Goal: Information Seeking & Learning: Understand process/instructions

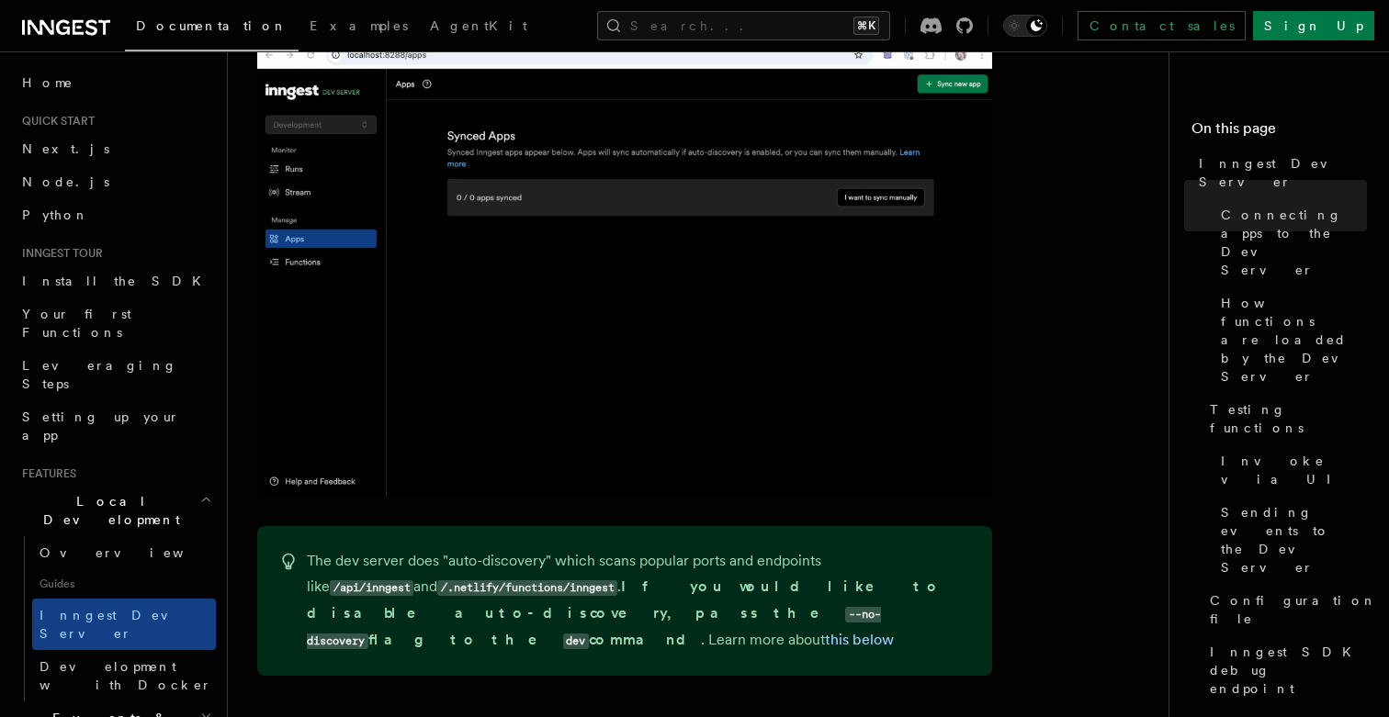
scroll to position [1521, 0]
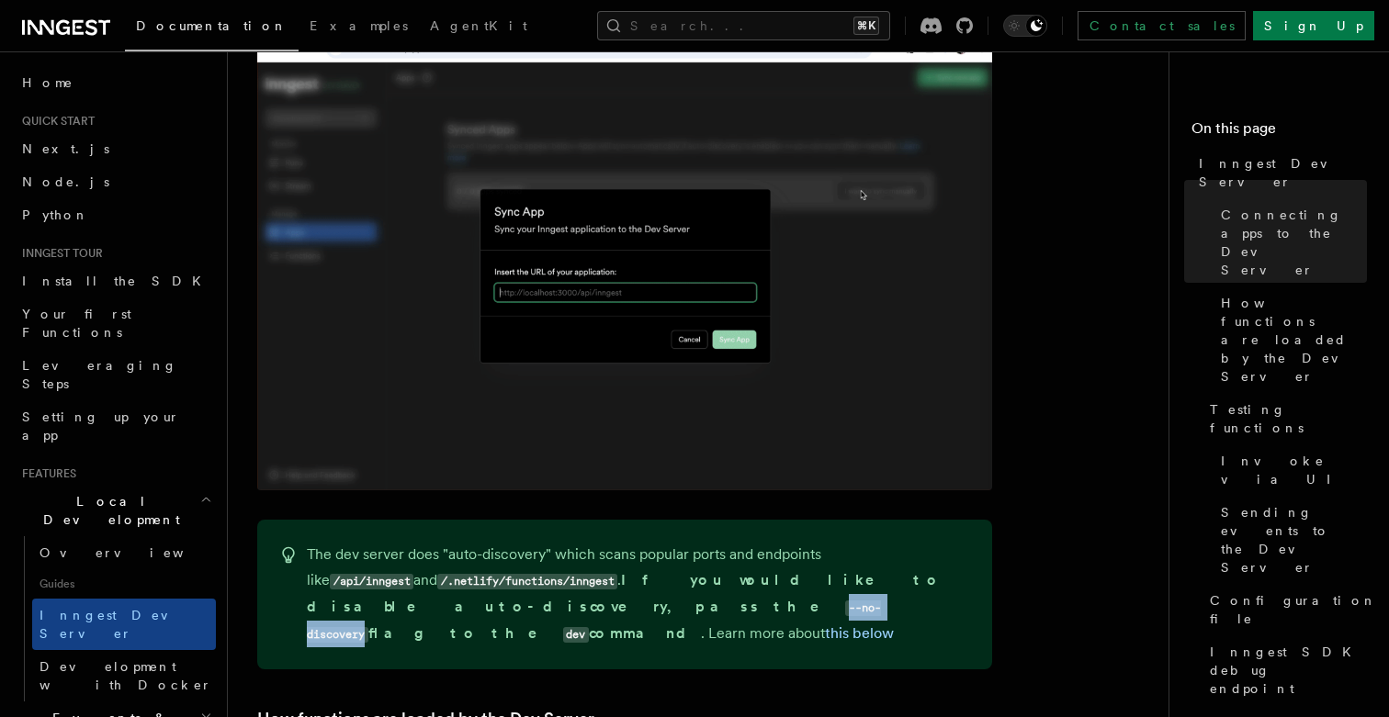
drag, startPoint x: 852, startPoint y: 563, endPoint x: 969, endPoint y: 564, distance: 116.7
click at [969, 564] on p "The dev server does "auto-discovery" which scans popular ports and endpoints li…" at bounding box center [638, 595] width 663 height 106
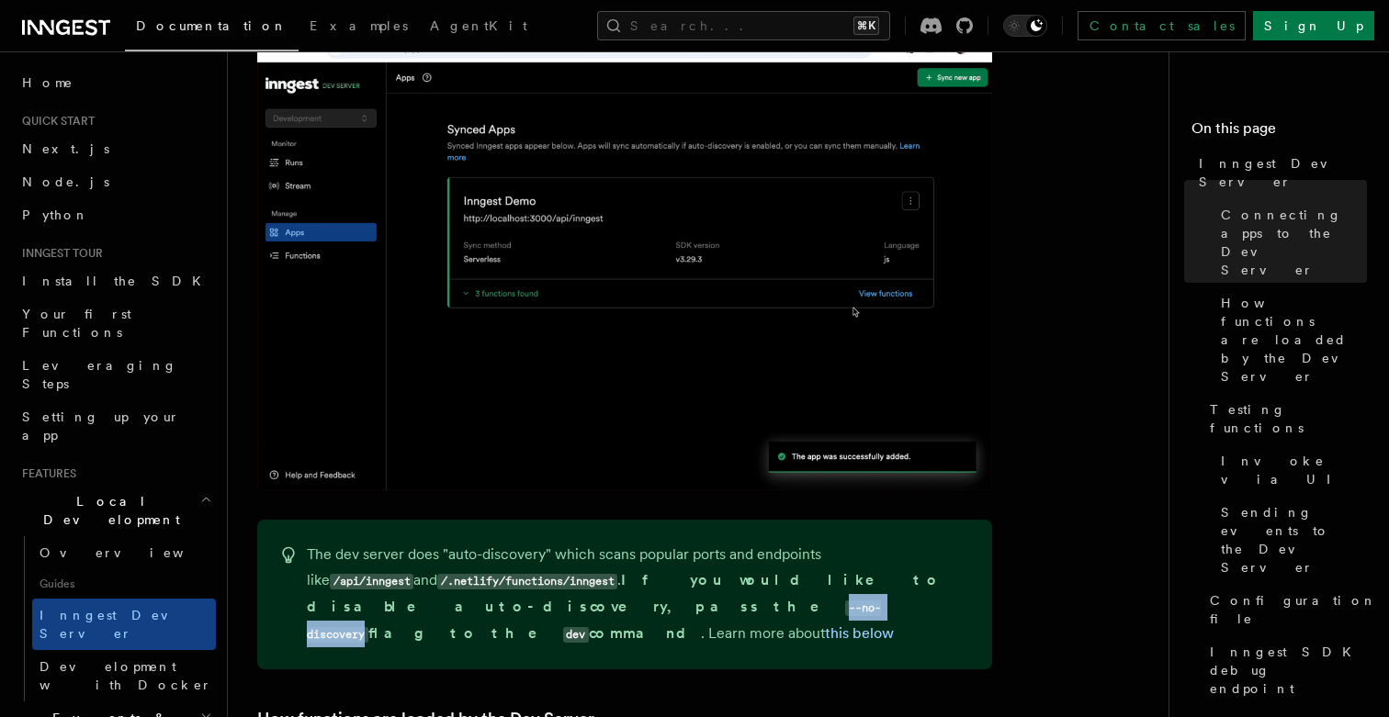
copy code "--no-discovery"
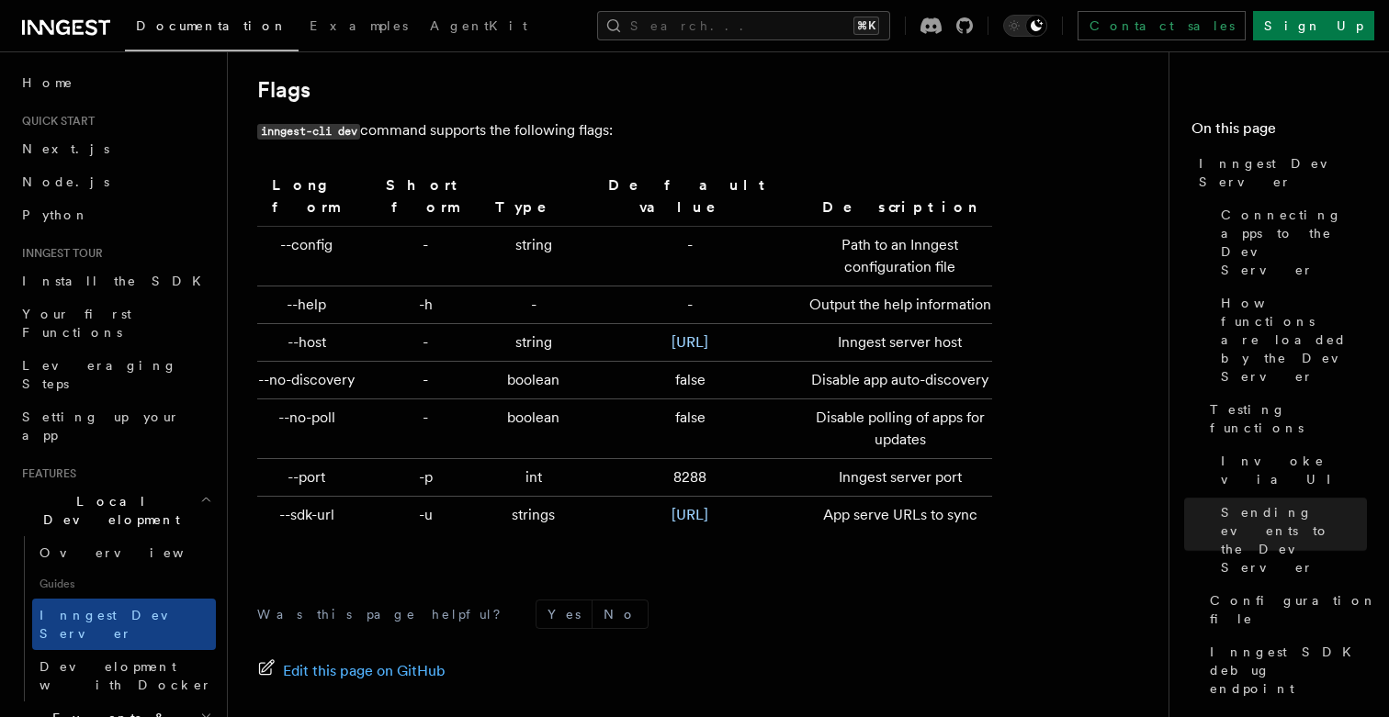
scroll to position [6110, 0]
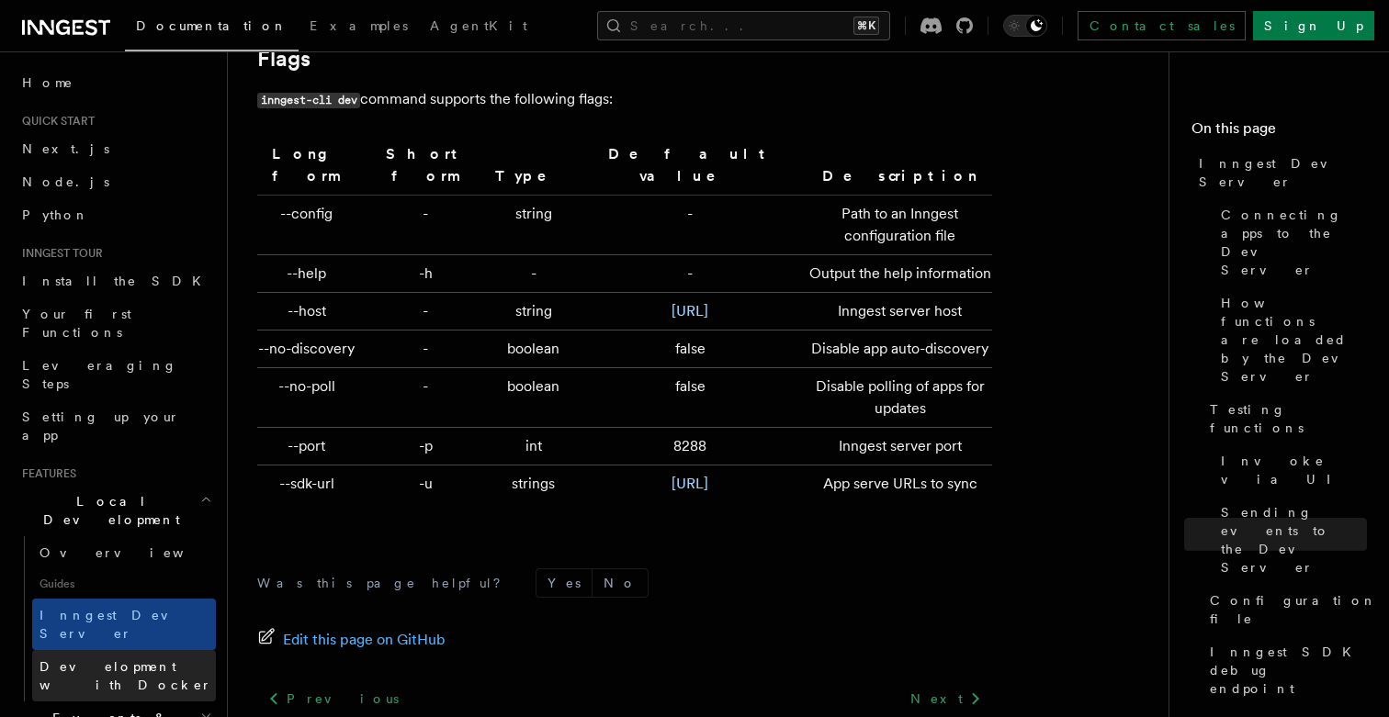
click at [148, 660] on span "Development with Docker" at bounding box center [125, 676] width 173 height 33
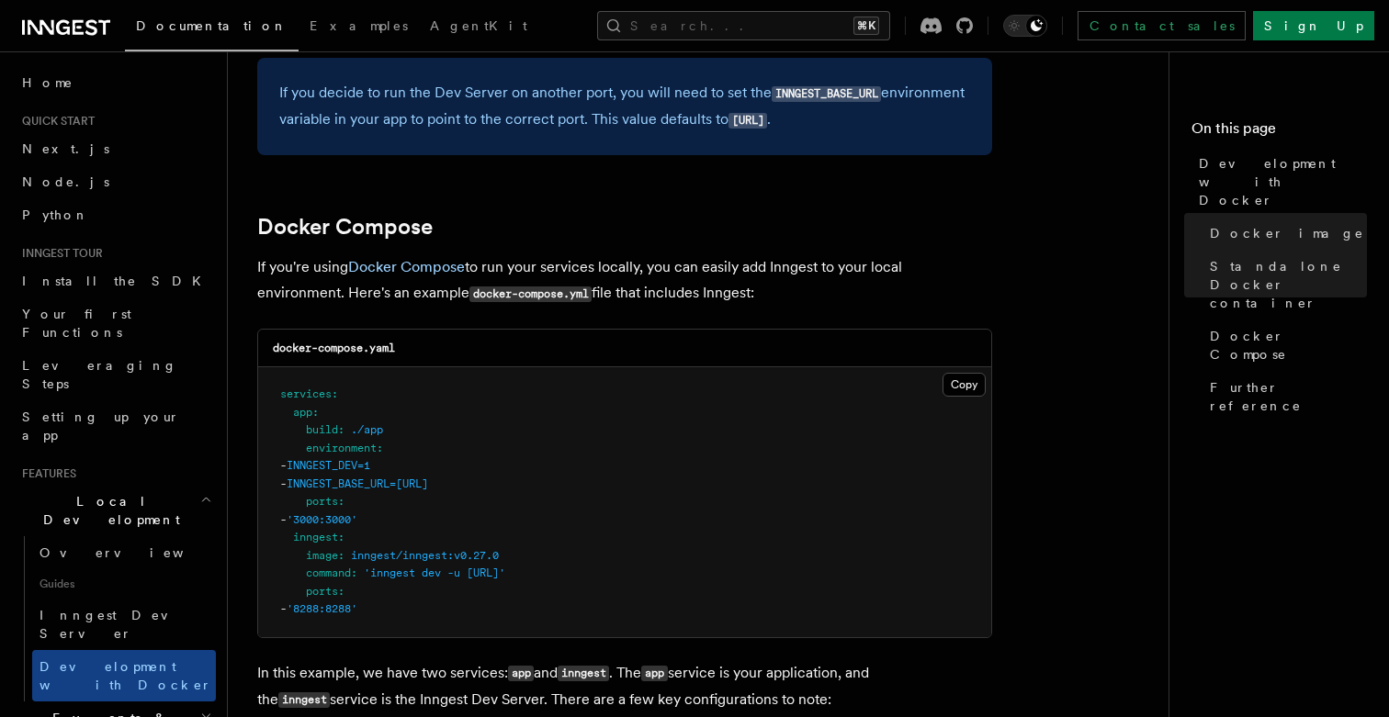
scroll to position [1121, 0]
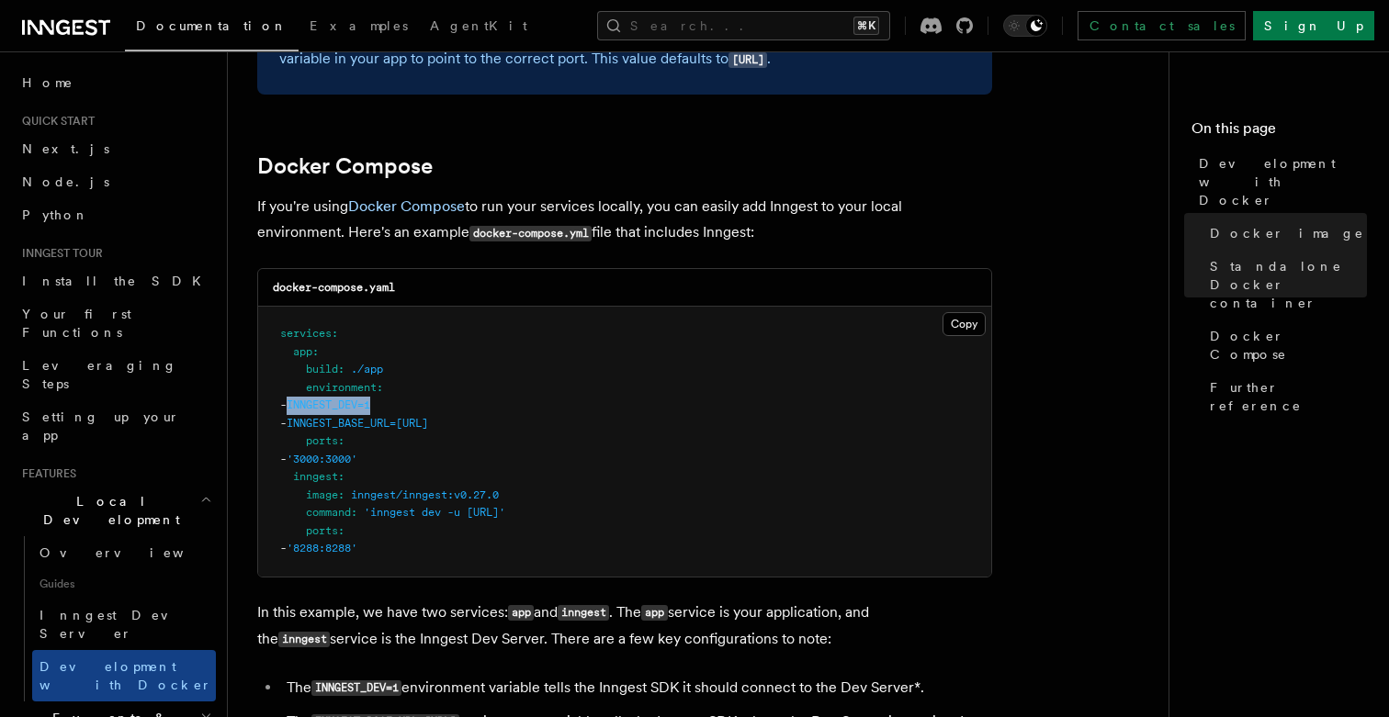
drag, startPoint x: 430, startPoint y: 409, endPoint x: 333, endPoint y: 410, distance: 96.5
click at [333, 410] on pre "services : app : build : ./app environment : - INNGEST_DEV=1 - INNGEST_BASE_URL…" at bounding box center [624, 442] width 733 height 270
copy span "INNGEST_DEV=1"
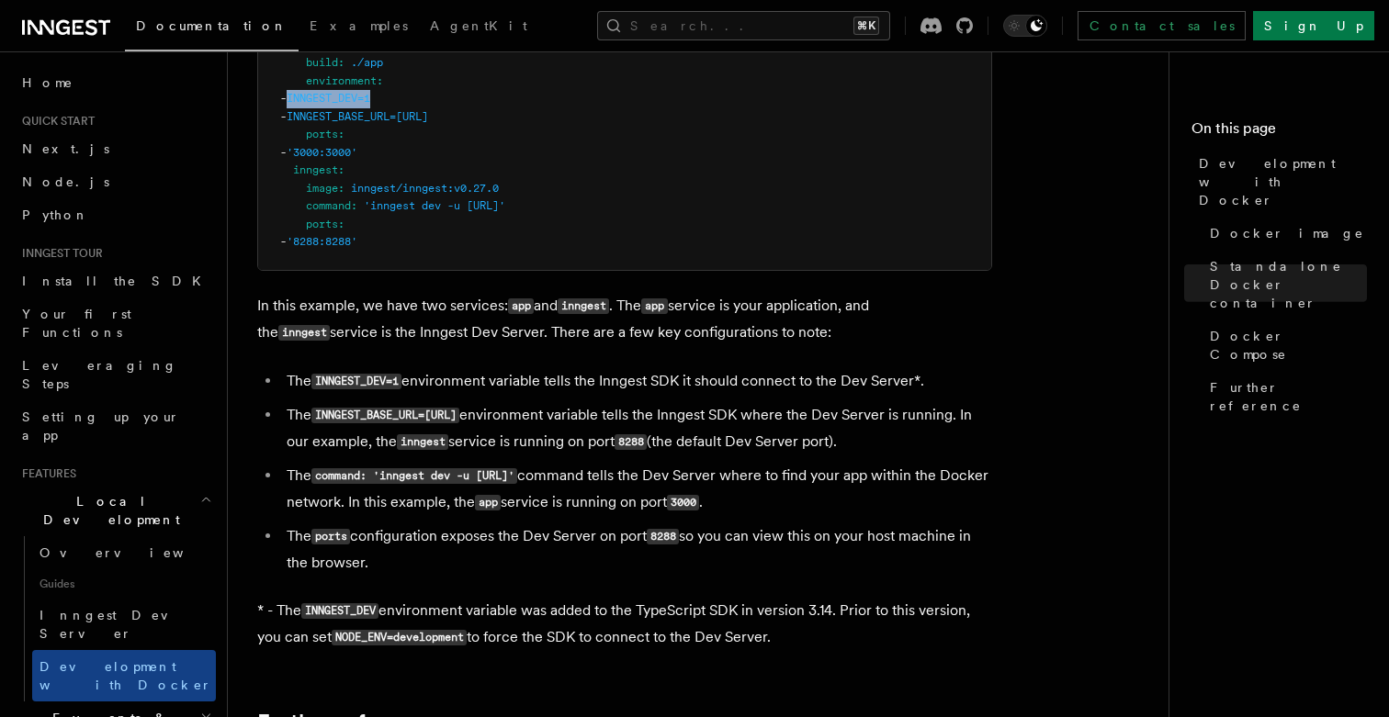
scroll to position [1429, 0]
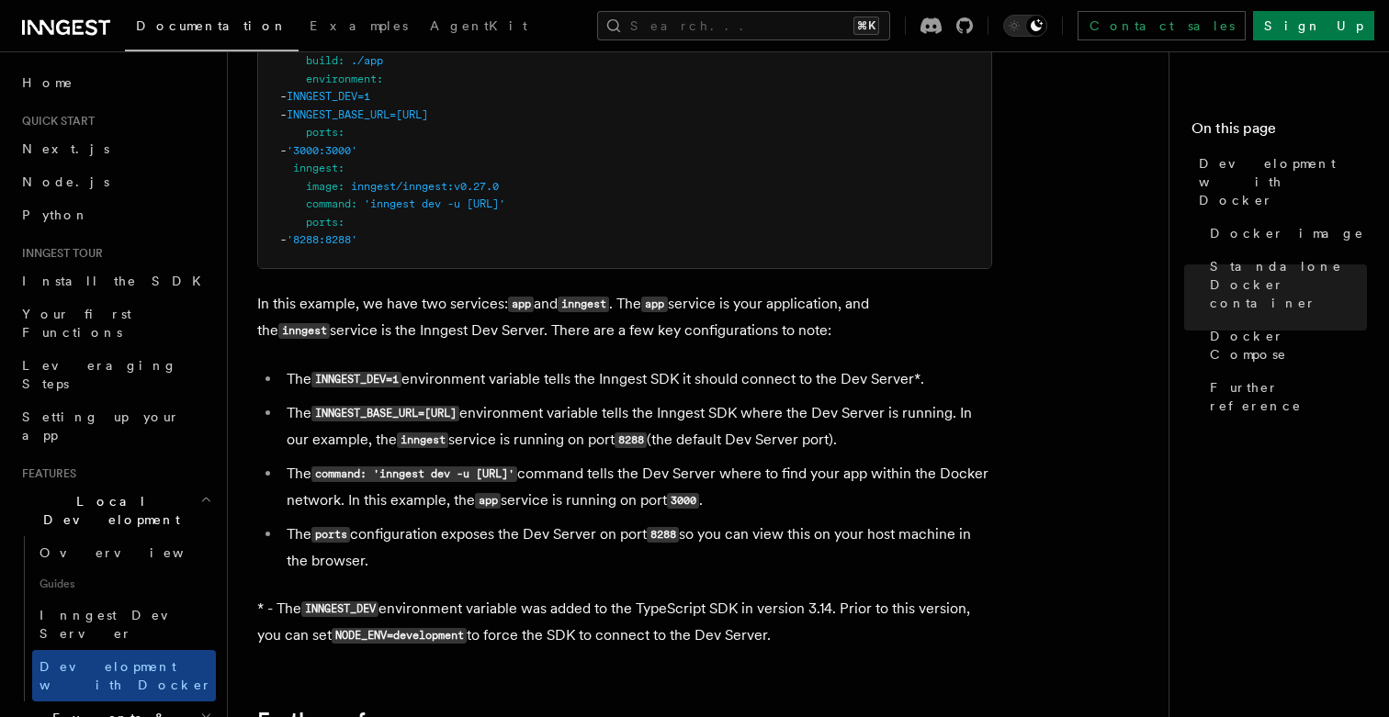
click at [389, 415] on code "INNGEST_BASE_URL=http://inngest:8288" at bounding box center [385, 414] width 148 height 16
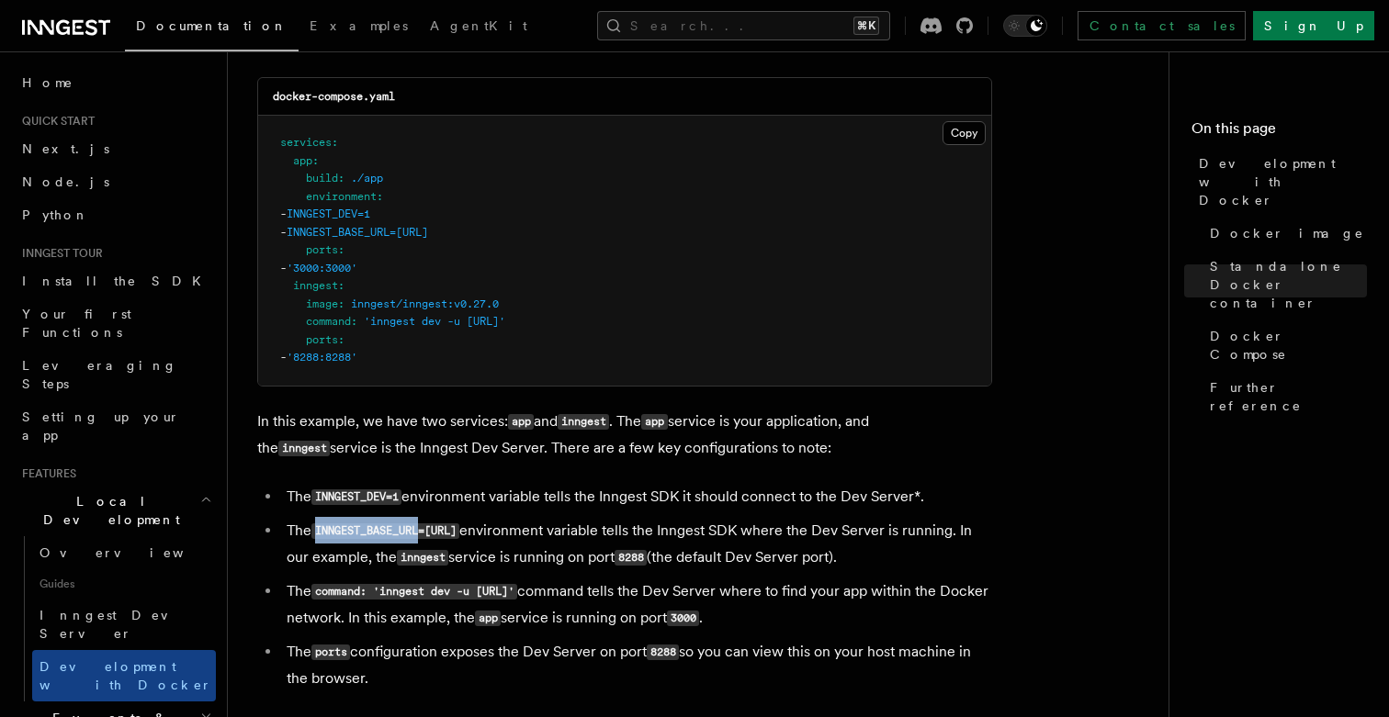
scroll to position [1310, 0]
copy code "INNGEST_BASE_URL"
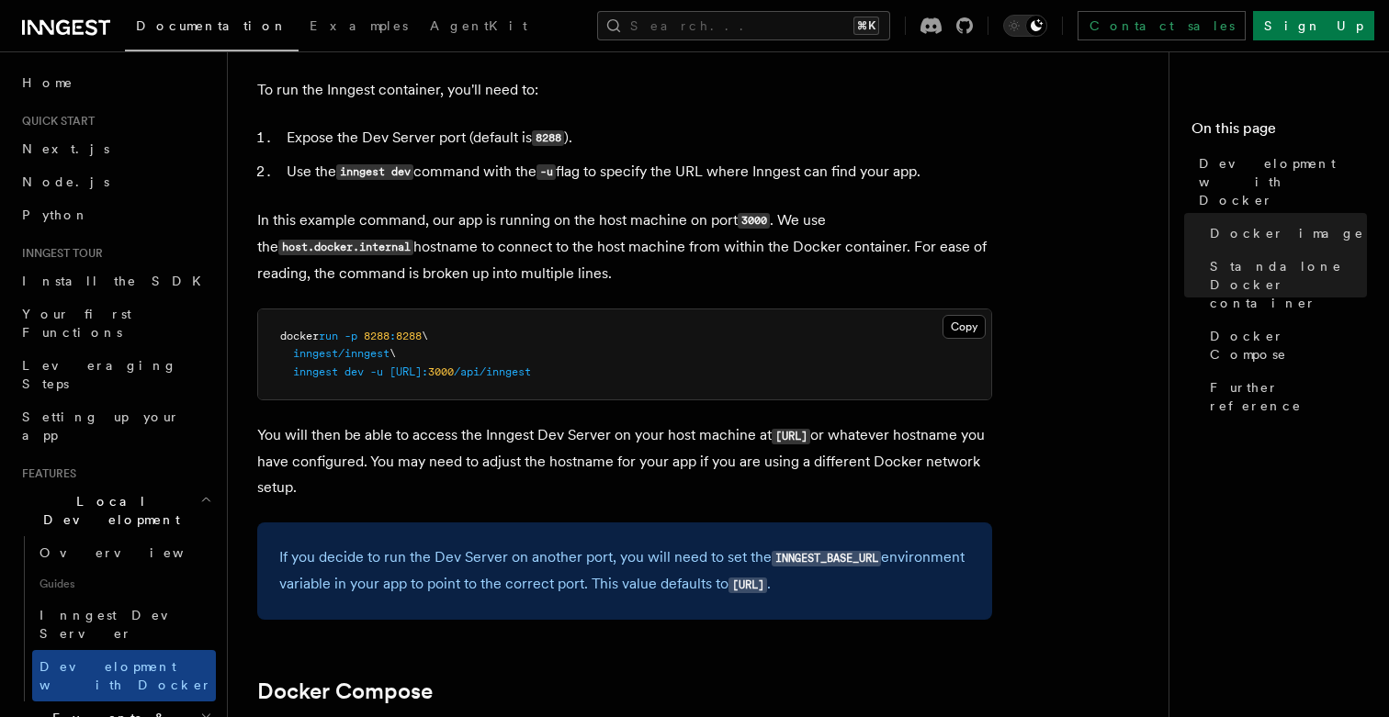
scroll to position [590, 0]
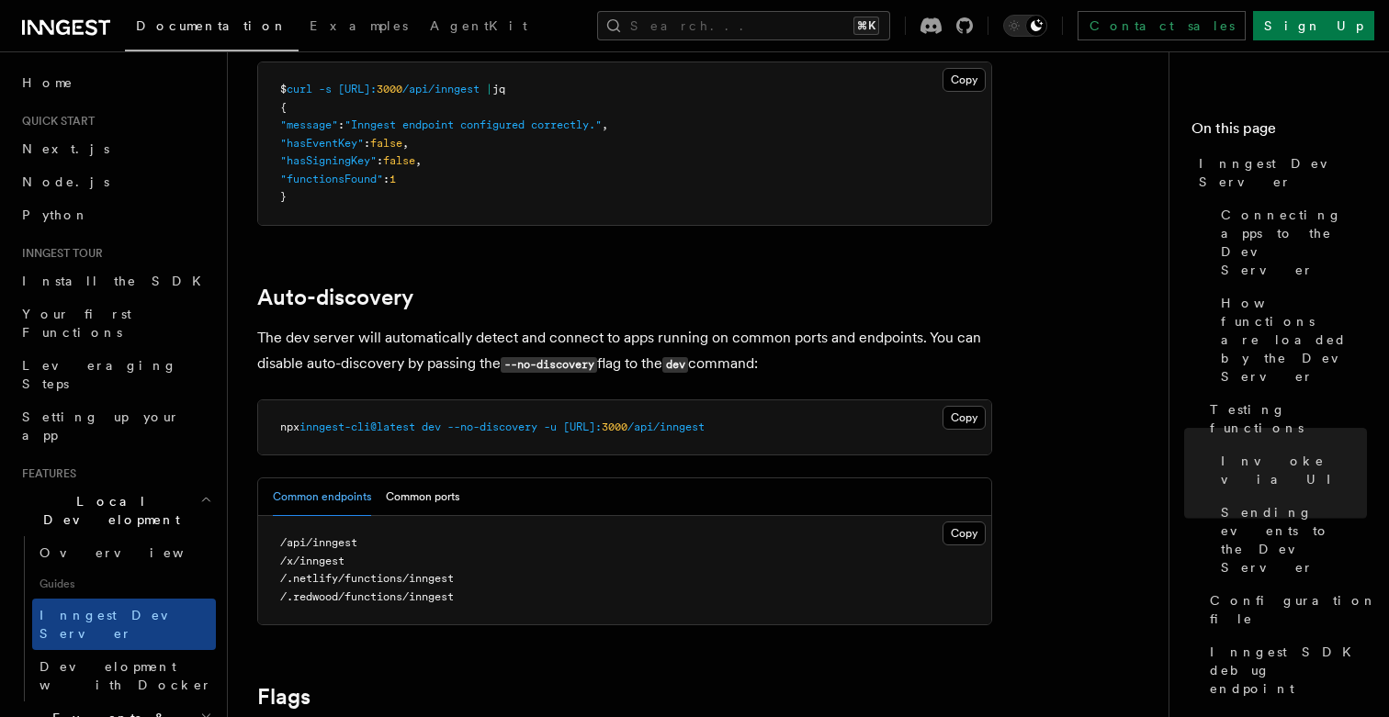
scroll to position [5506, 0]
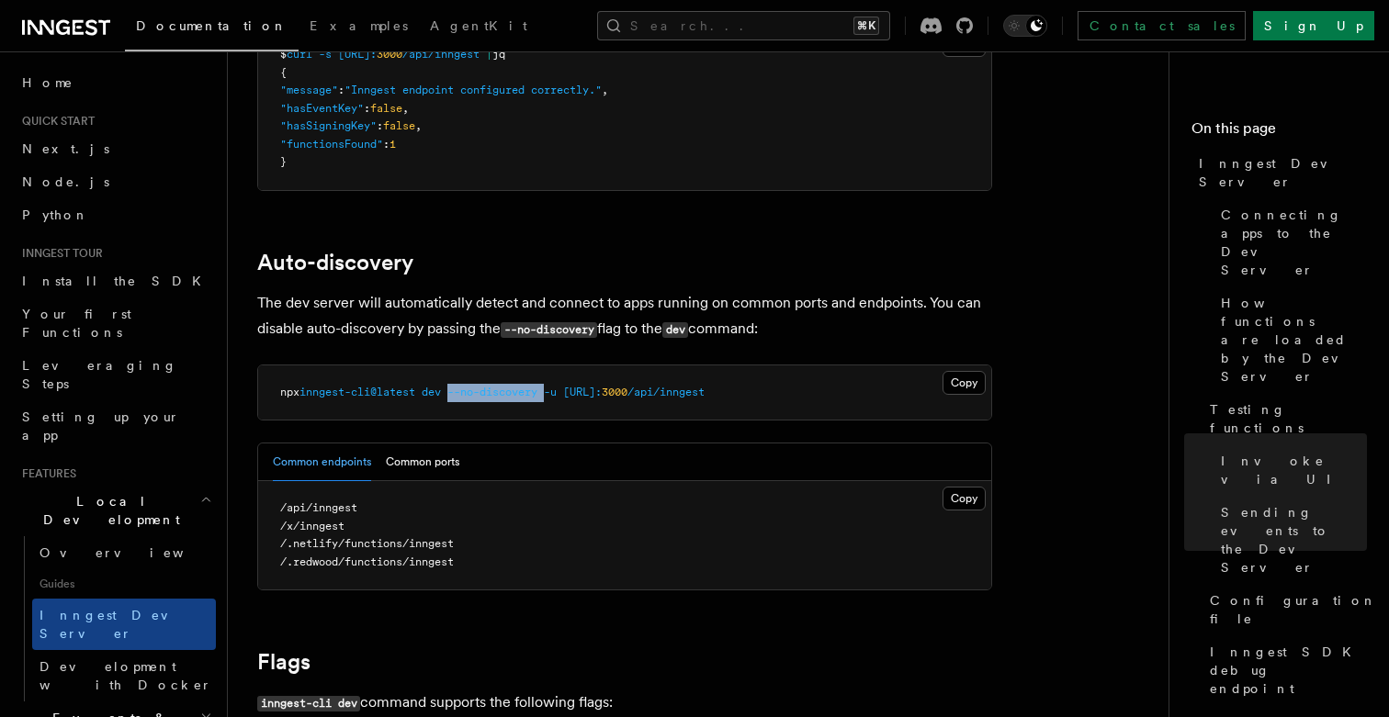
drag, startPoint x: 555, startPoint y: 379, endPoint x: 460, endPoint y: 379, distance: 94.6
click at [460, 386] on span "npx inngest-cli@latest dev --no-discovery -u [URL]: 3000 /api/inngest" at bounding box center [492, 392] width 424 height 13
copy span "--no-discovery"
click at [752, 397] on pre "npx inngest-cli@latest dev --no-discovery -u [URL]: 3000 /api/inngest" at bounding box center [624, 393] width 733 height 55
drag, startPoint x: 802, startPoint y: 378, endPoint x: 457, endPoint y: 380, distance: 345.4
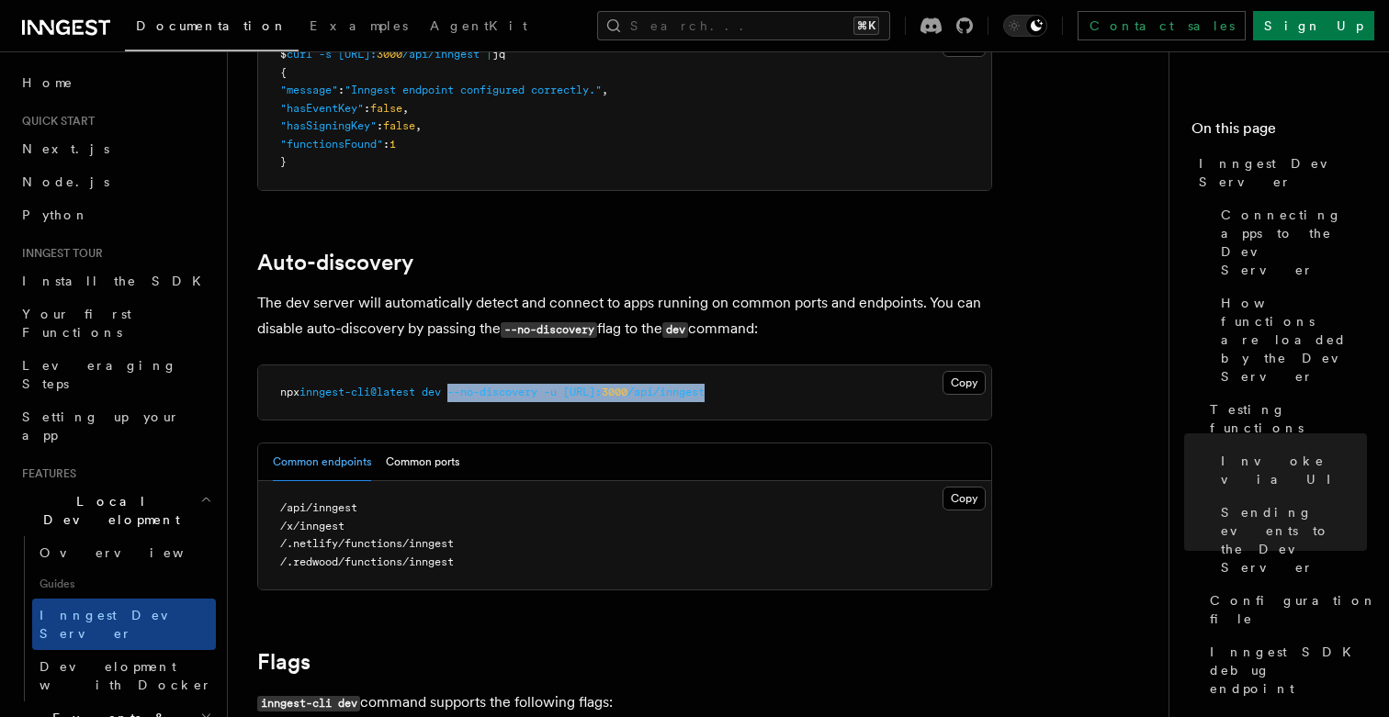
click at [457, 380] on pre "npx inngest-cli@latest dev --no-discovery -u [URL]: 3000 /api/inngest" at bounding box center [624, 393] width 733 height 55
copy span "--no-discovery -u [URL]: 3000 /api/inngest"
